Goal: Task Accomplishment & Management: Manage account settings

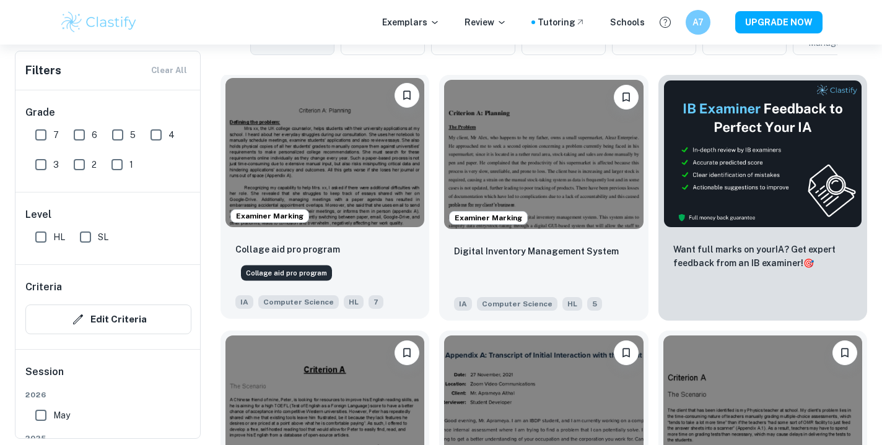
scroll to position [366, 0]
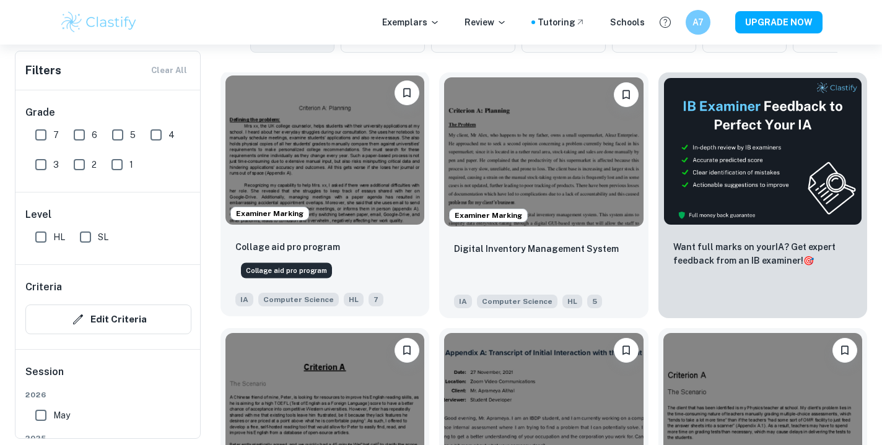
click at [312, 248] on p "Collage aid pro program" at bounding box center [287, 247] width 105 height 14
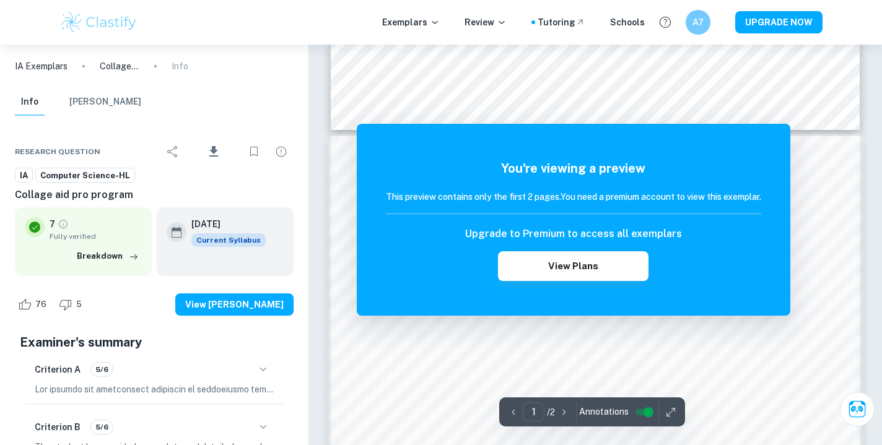
scroll to position [619, 0]
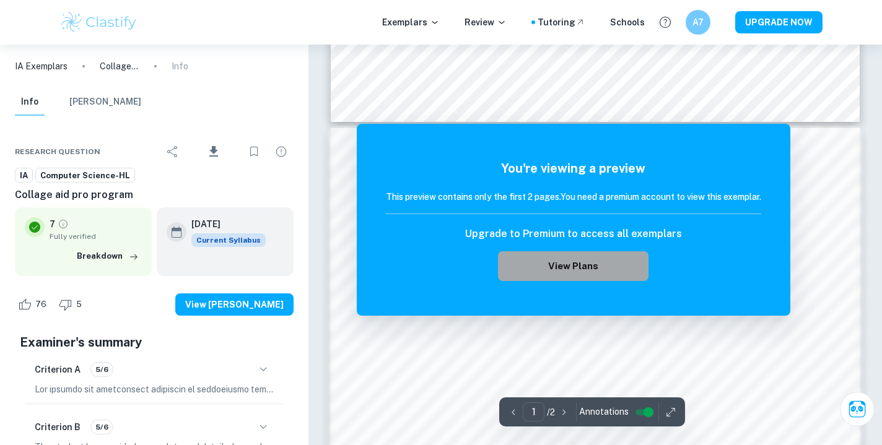
click at [567, 267] on button "View Plans" at bounding box center [573, 266] width 150 height 30
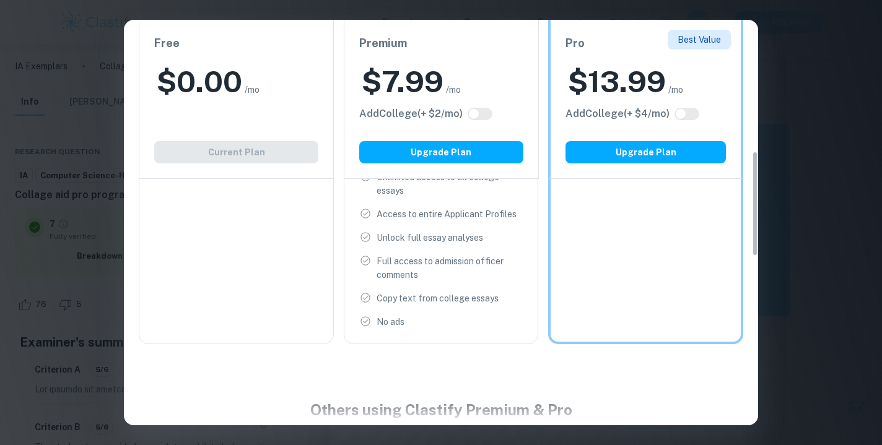
scroll to position [0, 0]
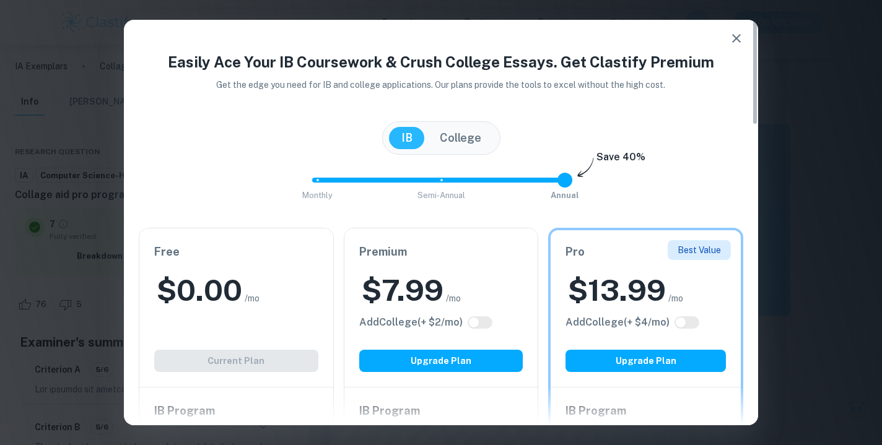
click at [739, 44] on icon "button" at bounding box center [736, 38] width 15 height 15
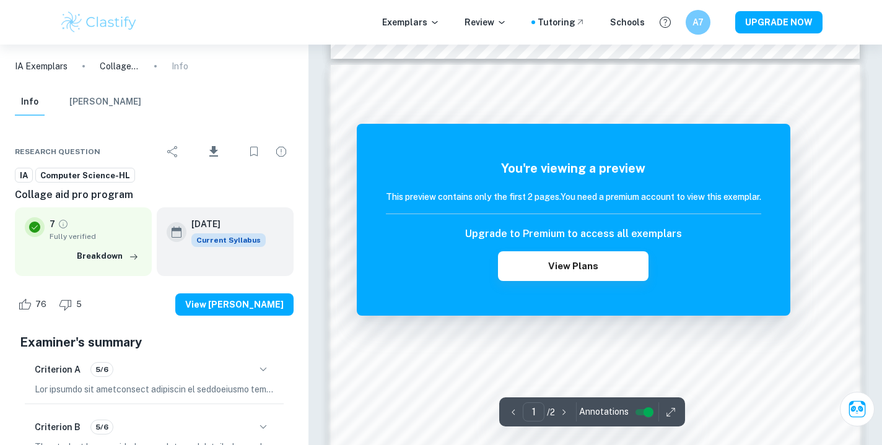
click at [82, 22] on img at bounding box center [98, 22] width 79 height 25
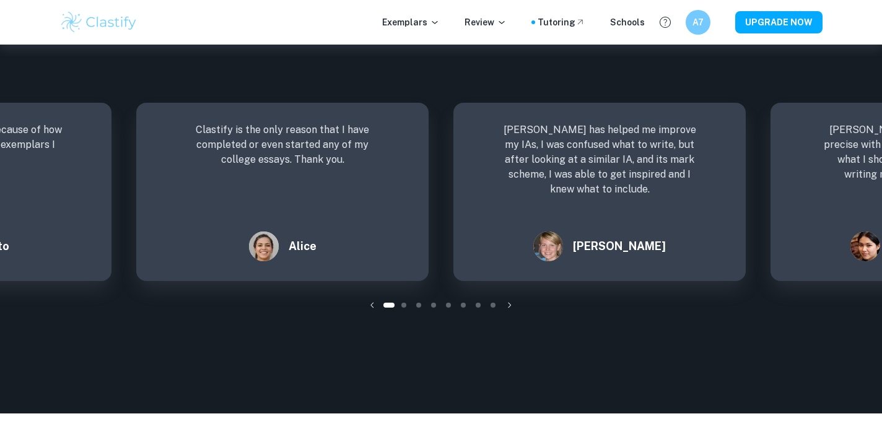
scroll to position [1726, 0]
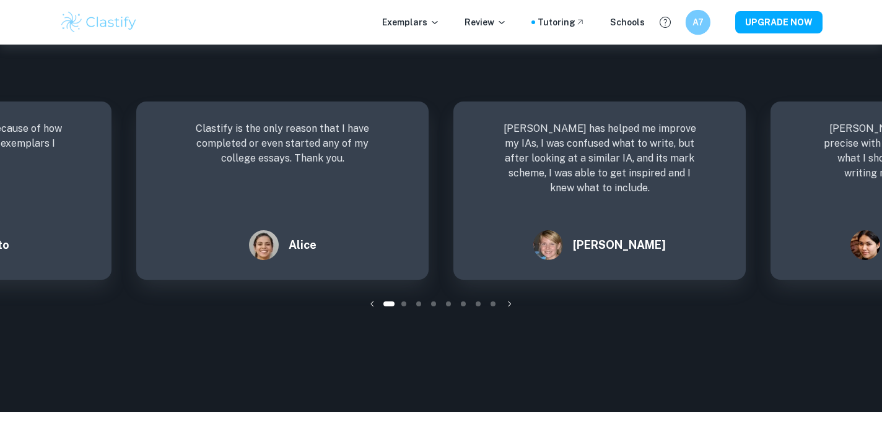
click at [698, 24] on h6 "A7" at bounding box center [697, 22] width 14 height 14
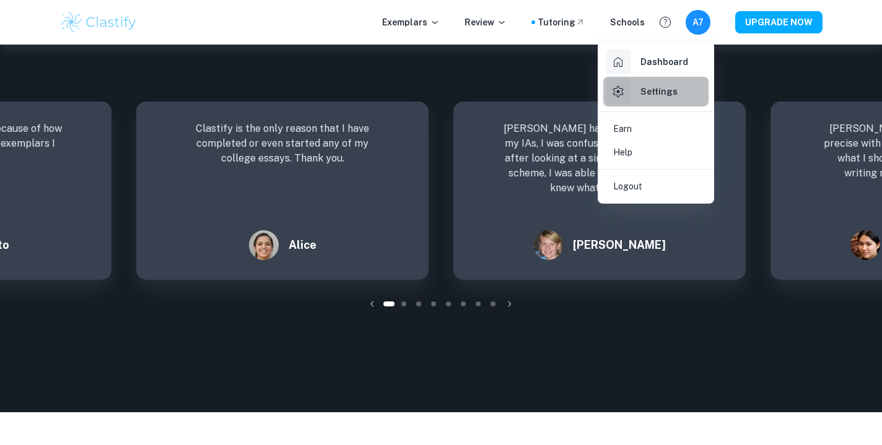
click at [654, 99] on div "Settings" at bounding box center [641, 91] width 72 height 25
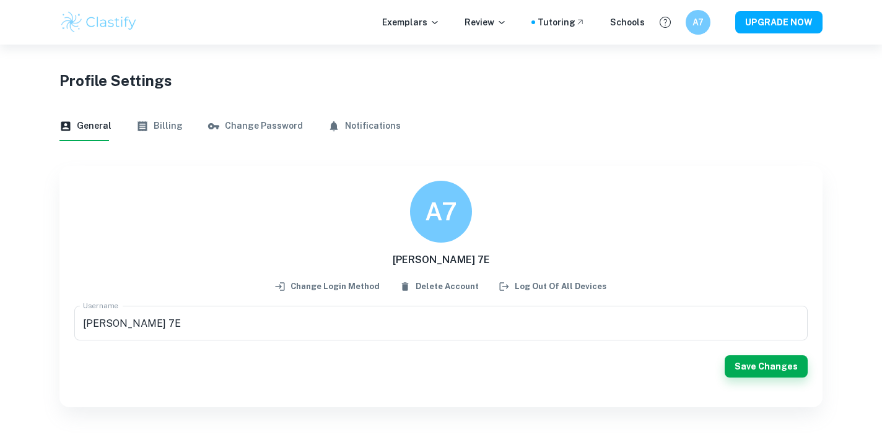
scroll to position [45, 0]
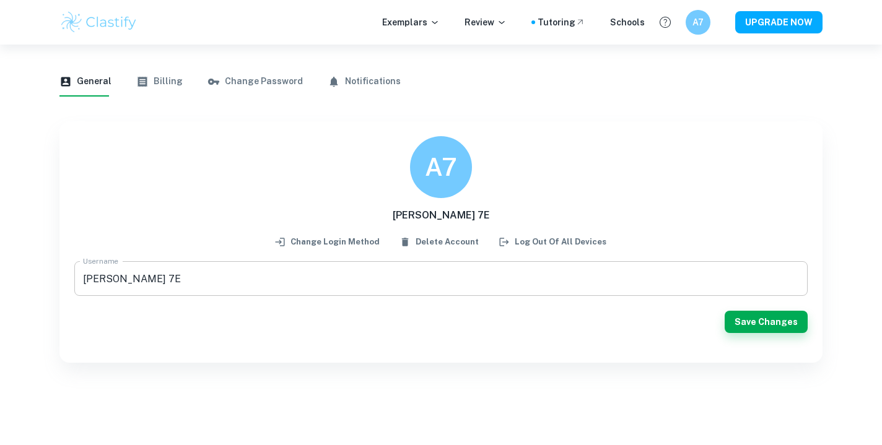
click at [331, 274] on input "Adil Daniya 7E" at bounding box center [440, 278] width 733 height 35
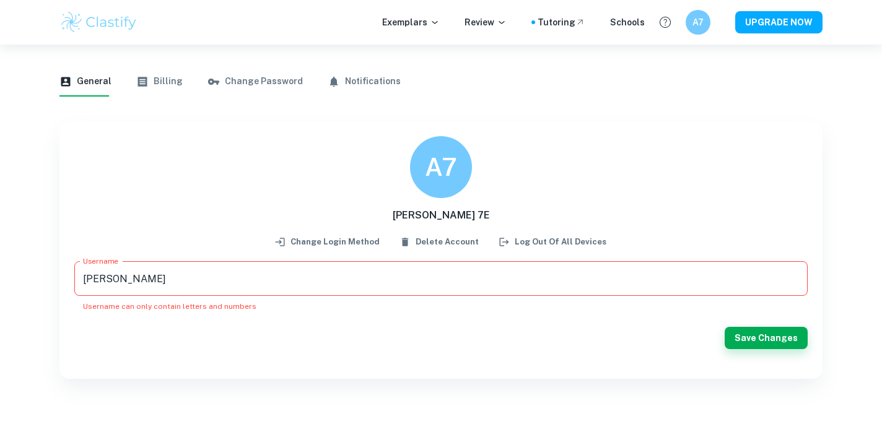
click at [737, 321] on div "Username Adil Daniya Username Username can only contain letters and numbers Sav…" at bounding box center [440, 312] width 733 height 103
click at [749, 329] on button "Save Changes" at bounding box center [765, 338] width 83 height 22
click at [418, 272] on input "Adil Daniya" at bounding box center [440, 278] width 733 height 35
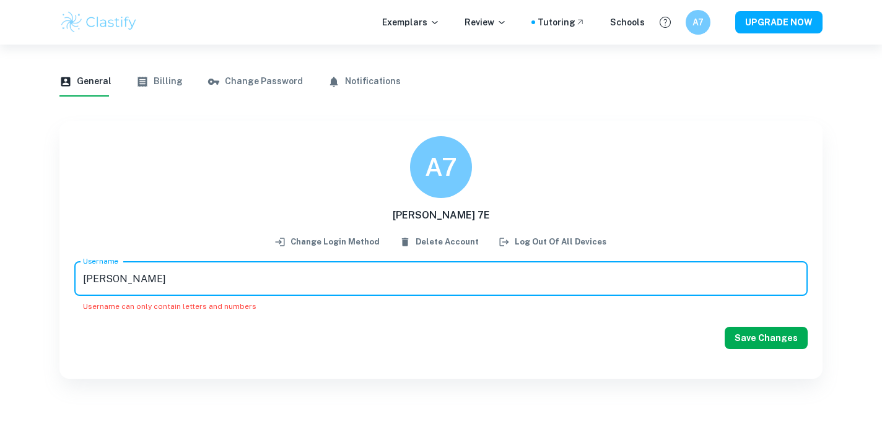
click at [786, 332] on button "Save Changes" at bounding box center [765, 338] width 83 height 22
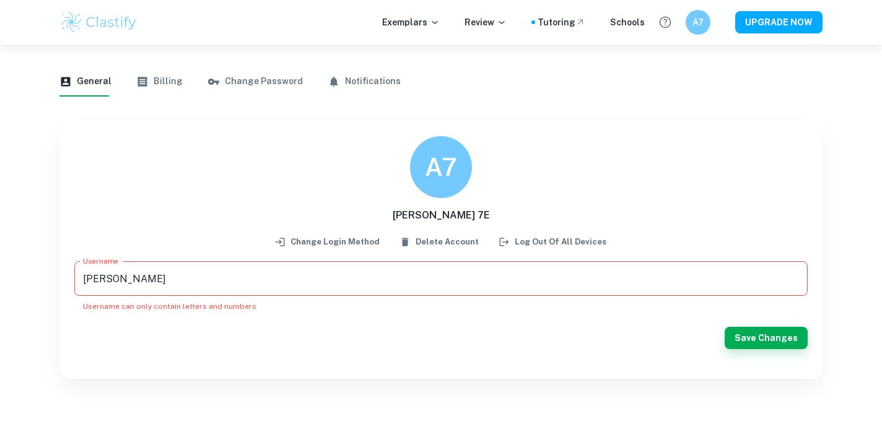
click at [104, 276] on input "Adil Daniya" at bounding box center [440, 278] width 733 height 35
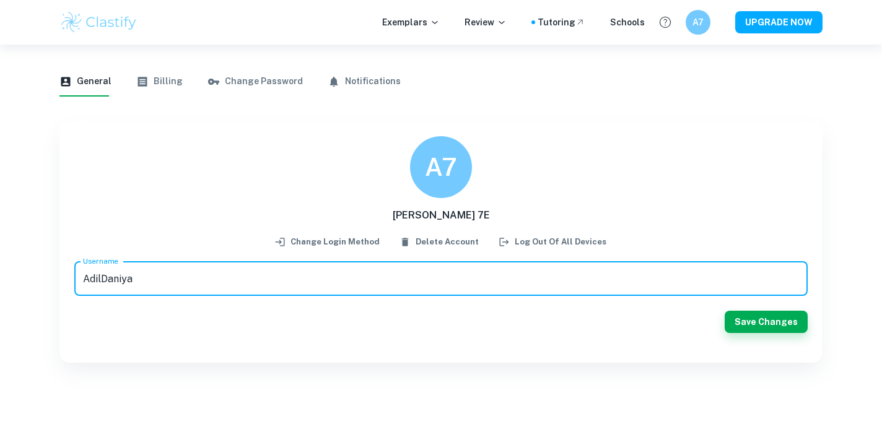
type input "AdilDaniya"
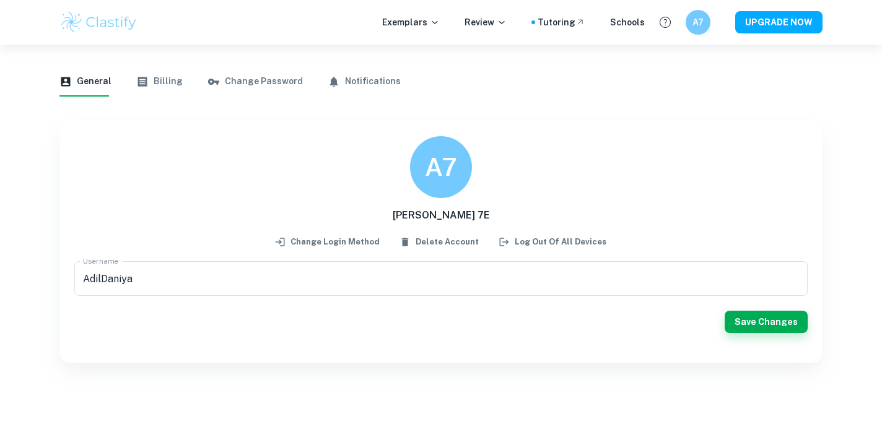
click at [765, 337] on div "Username AdilDaniya Username Save Changes" at bounding box center [440, 304] width 733 height 87
click at [766, 328] on button "Save Changes" at bounding box center [765, 322] width 83 height 22
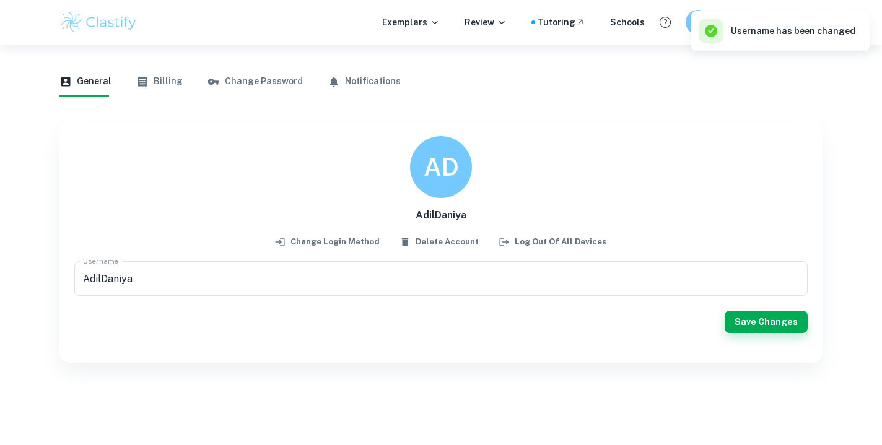
scroll to position [0, 0]
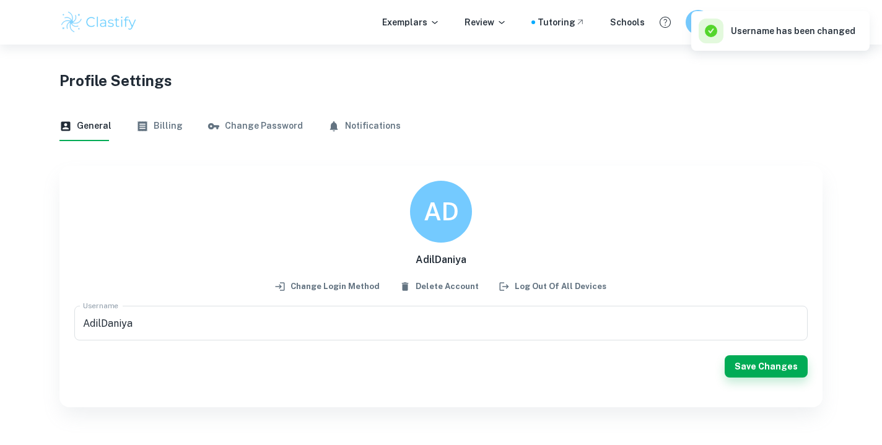
click at [700, 19] on div "Username has been changed" at bounding box center [776, 31] width 157 height 25
click at [701, 148] on div "General Billing Change Password Notifications AD AdilDaniya Change login method…" at bounding box center [440, 259] width 763 height 296
click at [213, 129] on icon "button" at bounding box center [213, 126] width 12 height 12
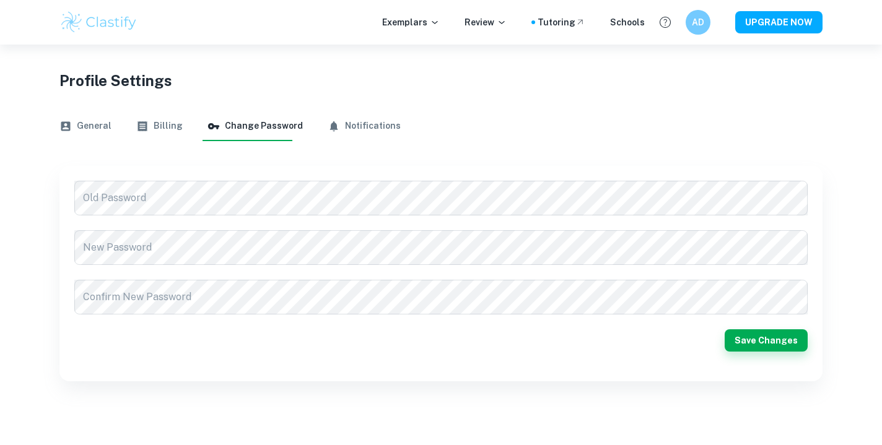
click at [197, 176] on div "Old Password Old Password New Password New Password Confirm New Password Confir…" at bounding box center [440, 273] width 763 height 215
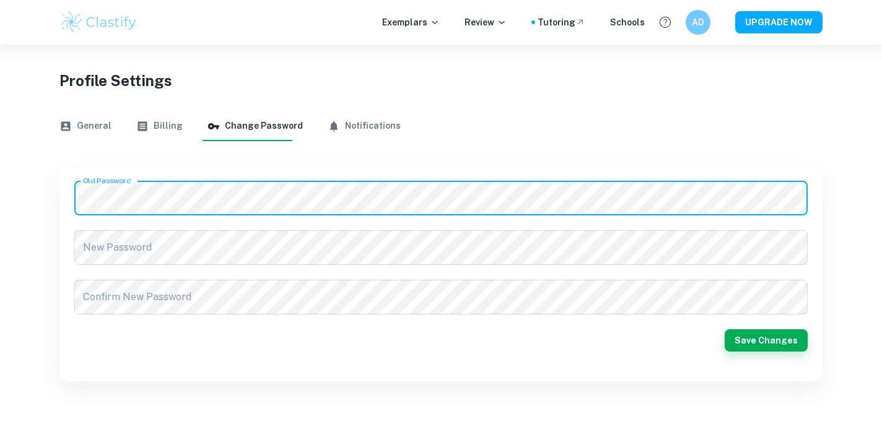
scroll to position [45, 0]
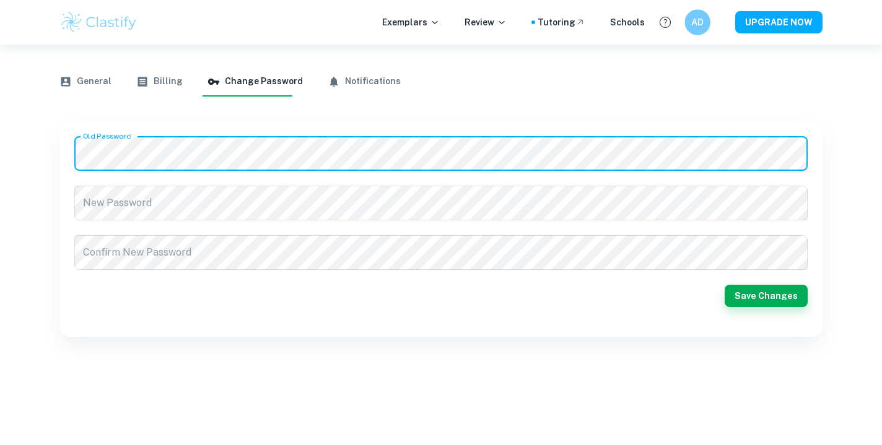
click at [698, 22] on h6 "AD" at bounding box center [697, 22] width 15 height 14
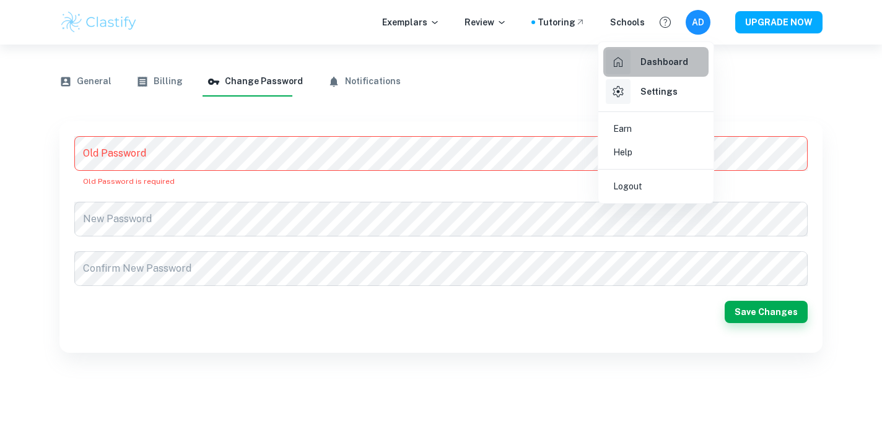
click at [685, 66] on link "Dashboard" at bounding box center [655, 62] width 105 height 30
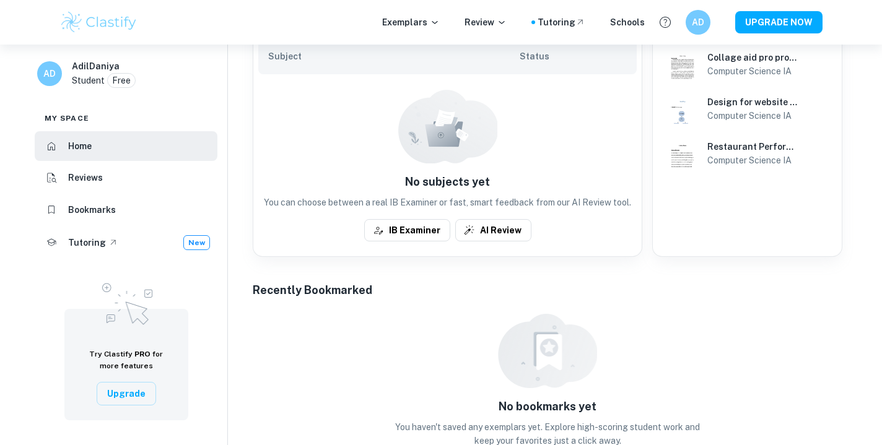
scroll to position [305, 0]
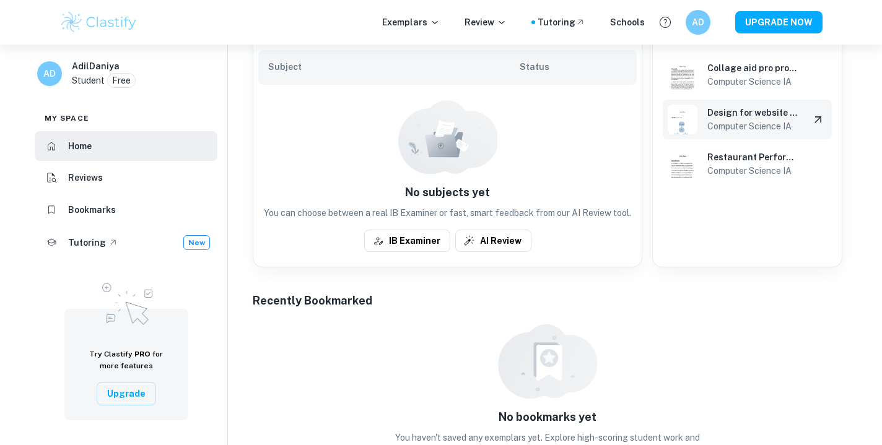
click at [694, 113] on img at bounding box center [682, 120] width 30 height 30
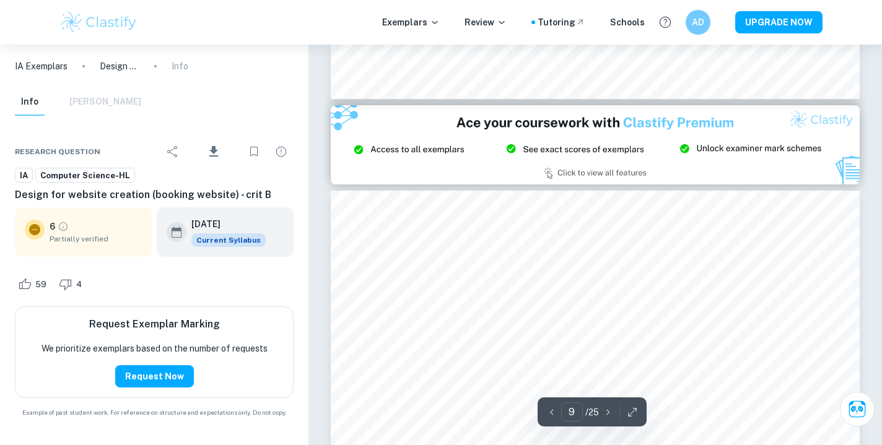
scroll to position [6155, 0]
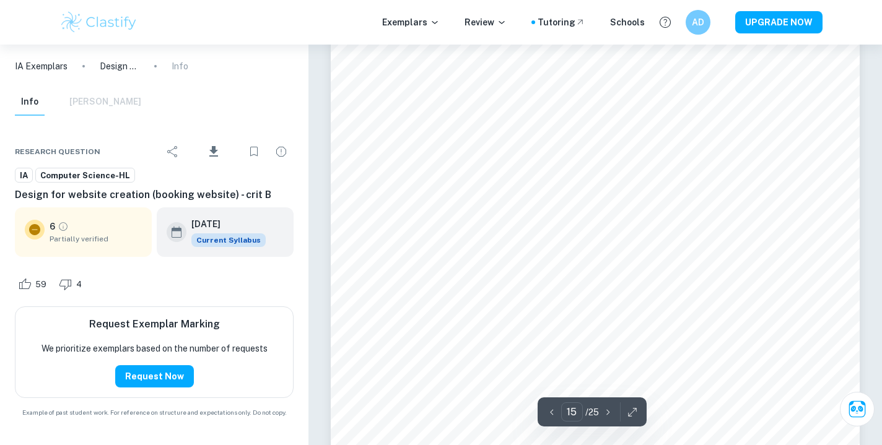
type input "16"
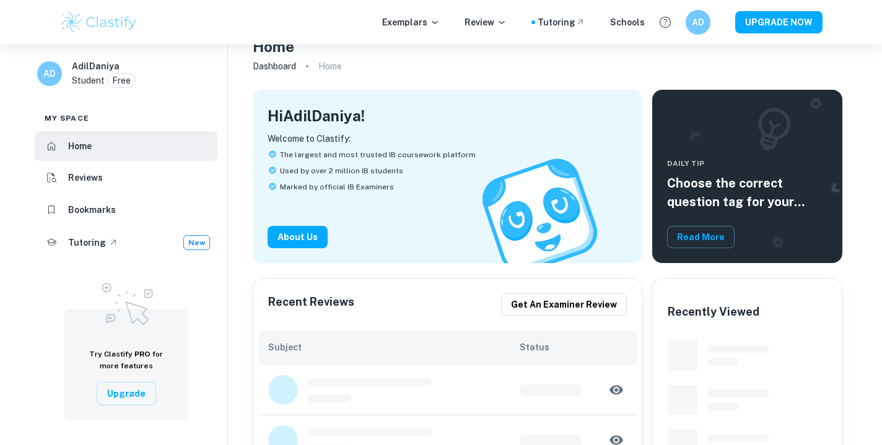
scroll to position [26, 0]
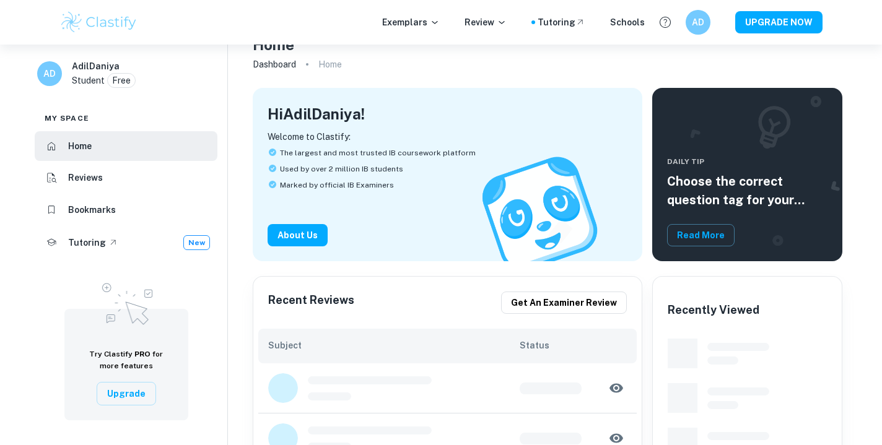
click at [581, 147] on div "The largest and most trusted IB coursework platform" at bounding box center [447, 152] width 360 height 11
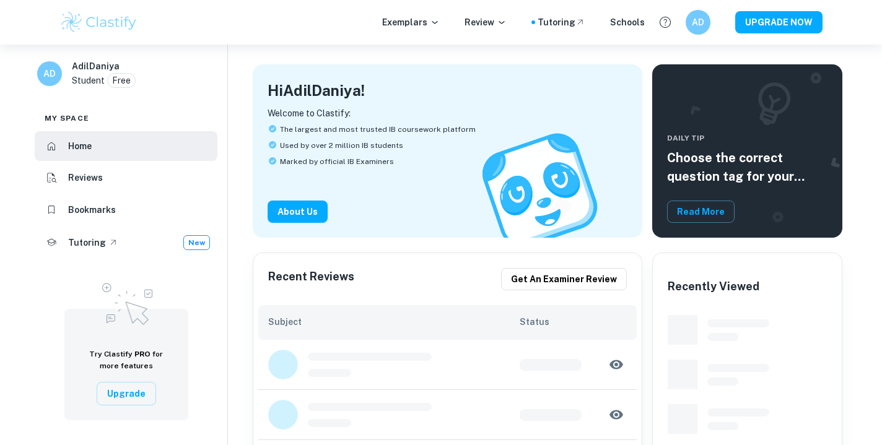
scroll to position [98, 0]
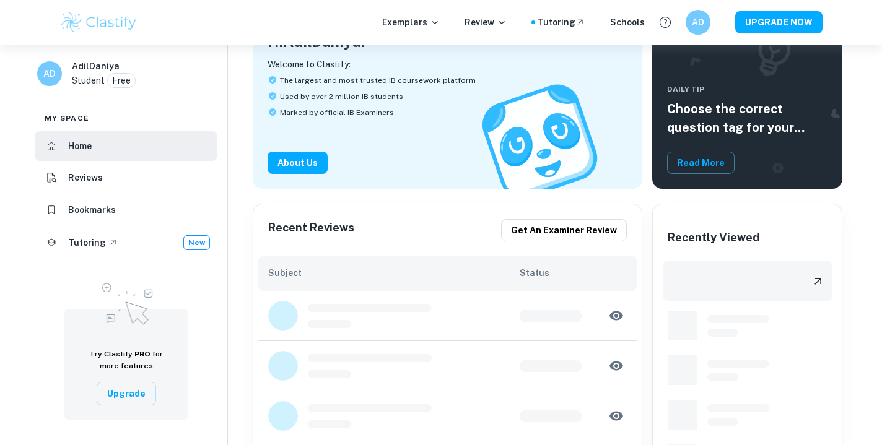
click at [689, 277] on span at bounding box center [682, 281] width 30 height 30
click at [698, 318] on div at bounding box center [746, 326] width 169 height 40
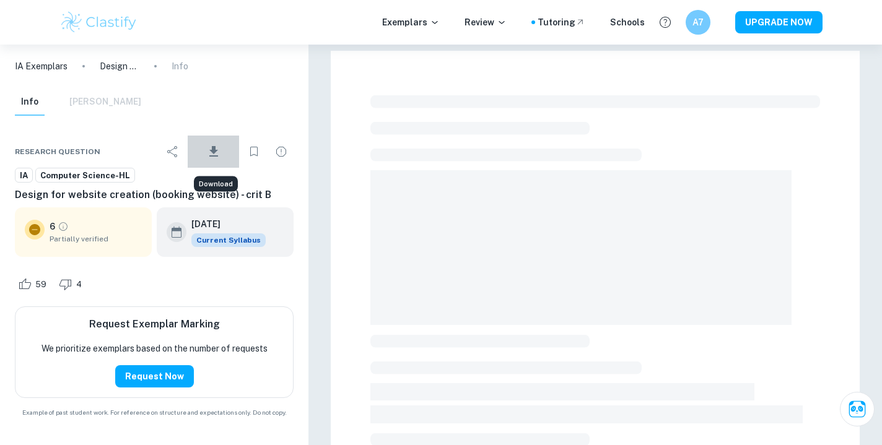
click at [215, 156] on icon "Download" at bounding box center [213, 151] width 15 height 15
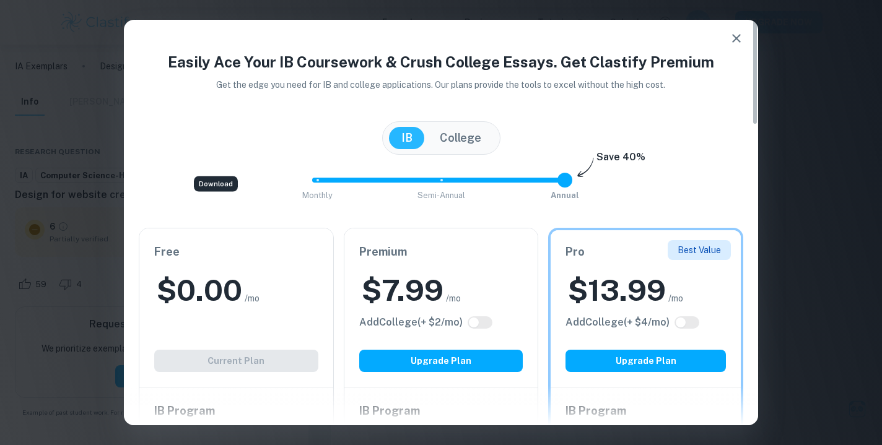
type input "0"
click at [317, 183] on span "Monthly Semi-Annual Annual" at bounding box center [441, 180] width 248 height 21
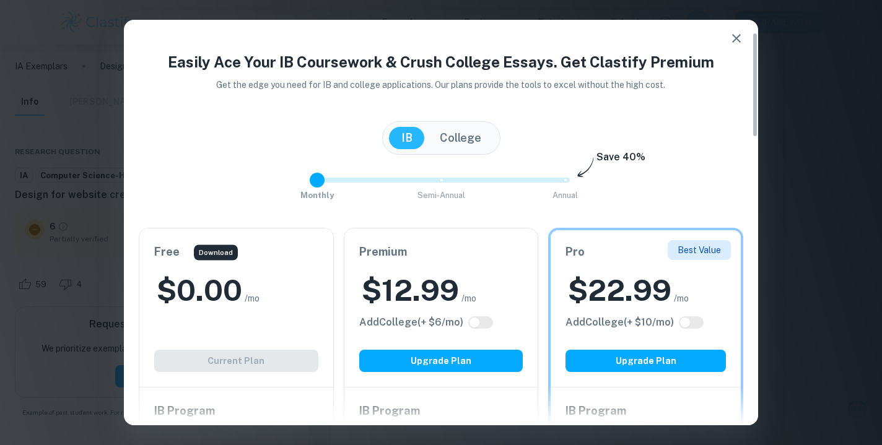
scroll to position [49, 0]
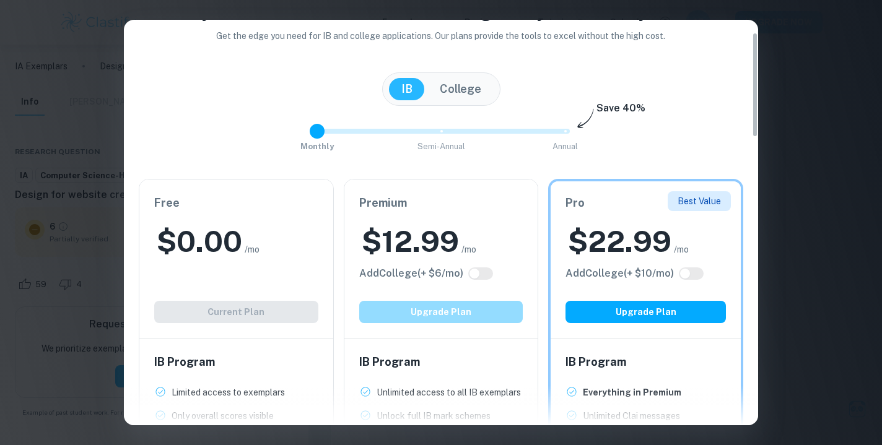
click at [407, 315] on button "Upgrade Plan" at bounding box center [441, 312] width 164 height 22
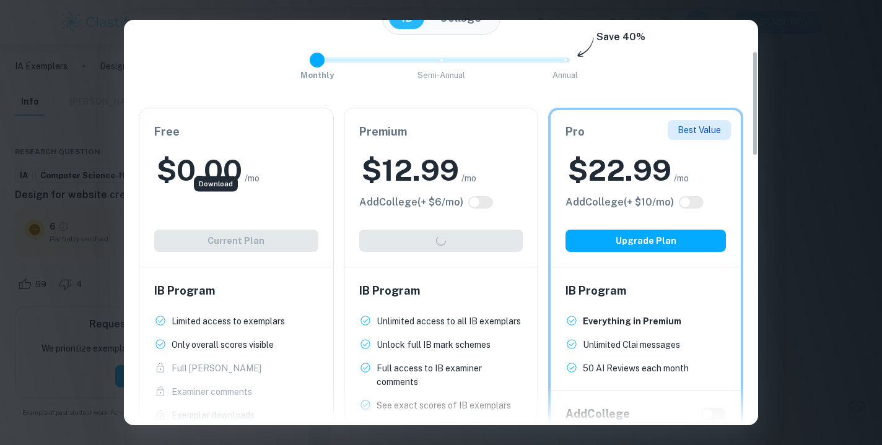
scroll to position [0, 0]
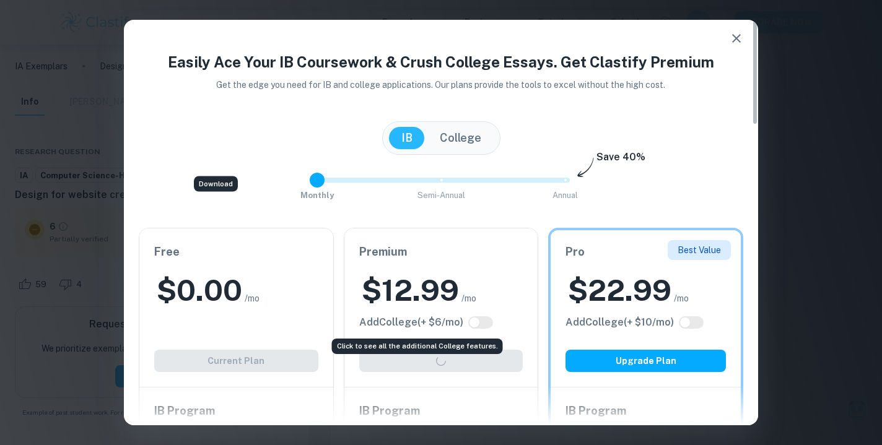
click at [416, 339] on div "Click to see all the additional College features." at bounding box center [417, 346] width 171 height 15
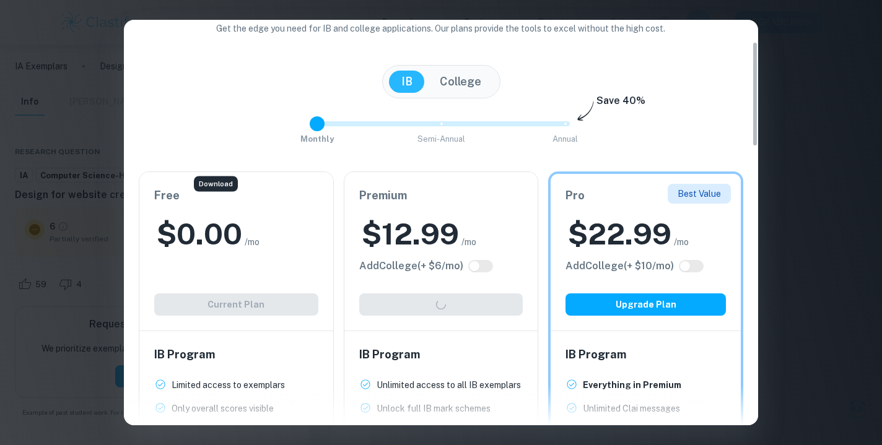
scroll to position [99, 0]
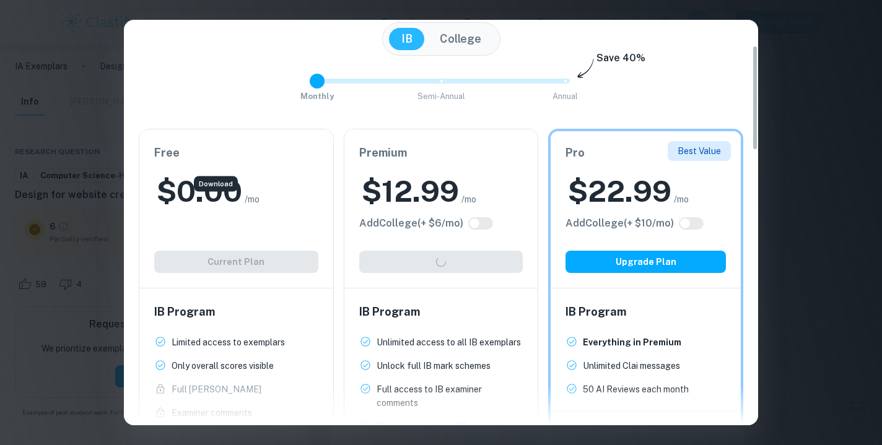
click at [479, 254] on div "Premium $ 12.99 /mo Add College (+ $ 6 /mo) Upgrade Plan" at bounding box center [441, 208] width 194 height 158
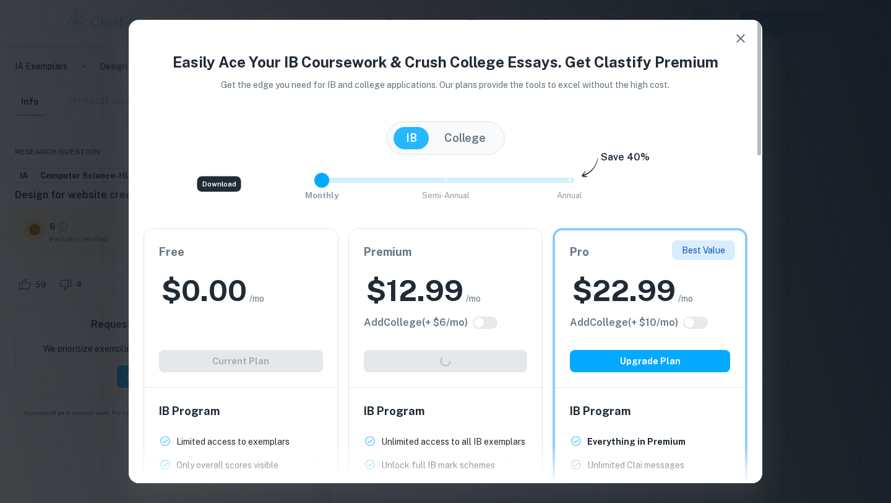
scroll to position [24, 0]
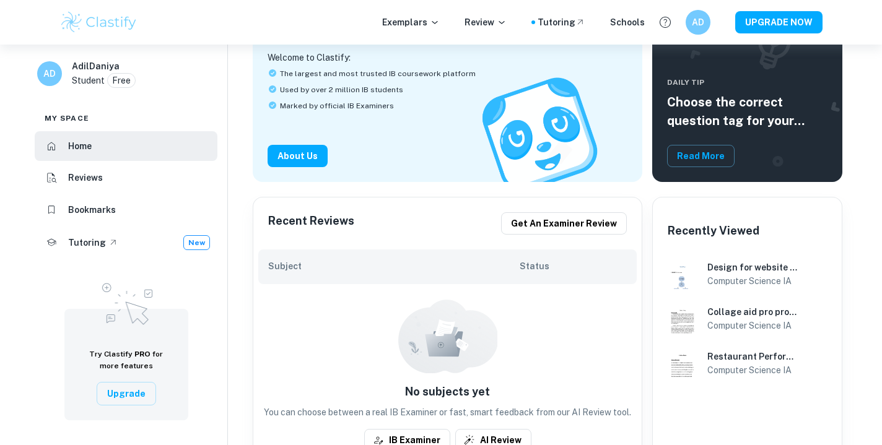
scroll to position [125, 0]
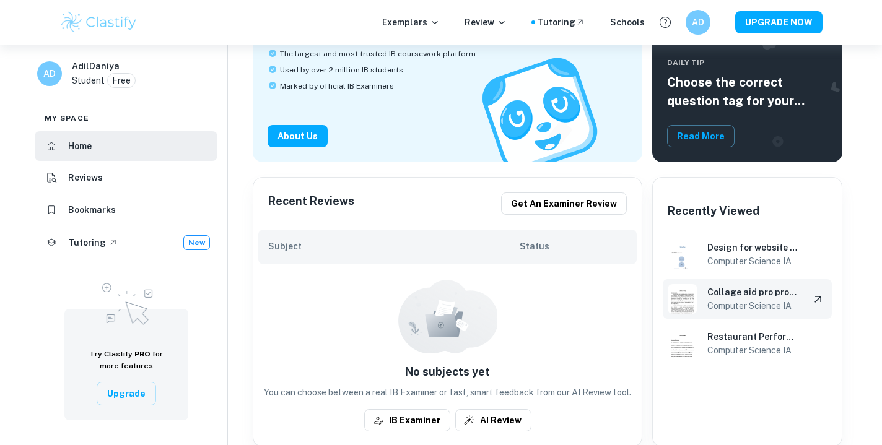
click at [716, 287] on h6 "Collage aid pro program" at bounding box center [753, 292] width 92 height 14
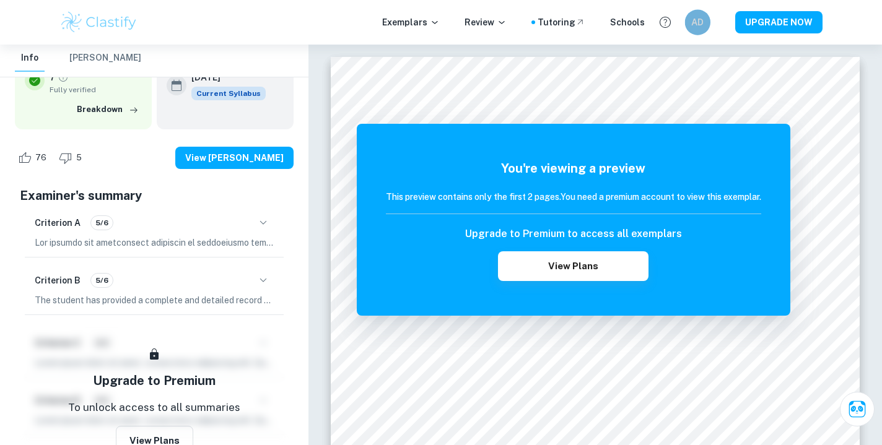
click at [700, 19] on h6 "AD" at bounding box center [697, 22] width 15 height 14
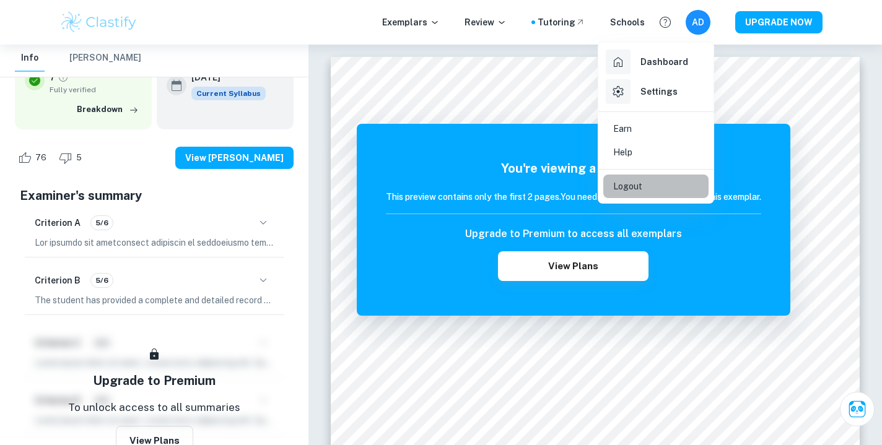
click at [654, 189] on li "Logout" at bounding box center [655, 187] width 105 height 24
